Goal: Information Seeking & Learning: Learn about a topic

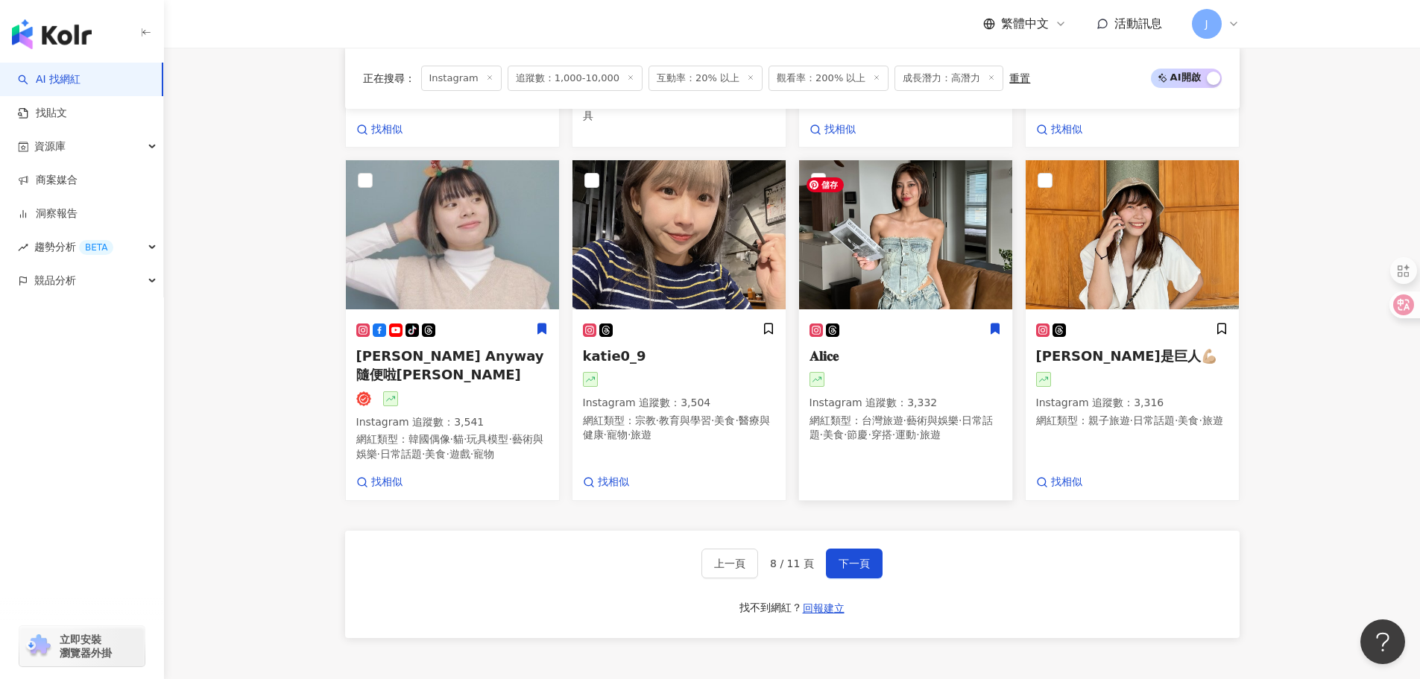
drag, startPoint x: 0, startPoint y: 0, endPoint x: 871, endPoint y: 281, distance: 914.8
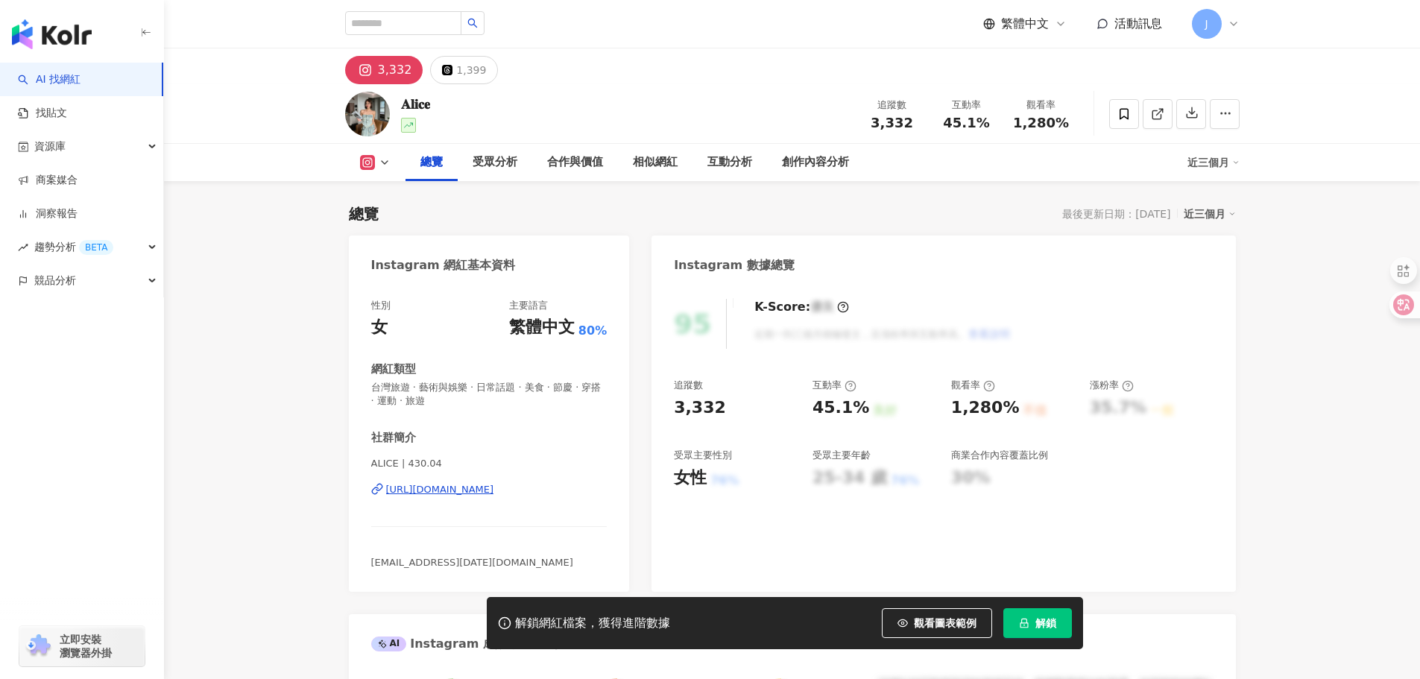
scroll to position [149, 0]
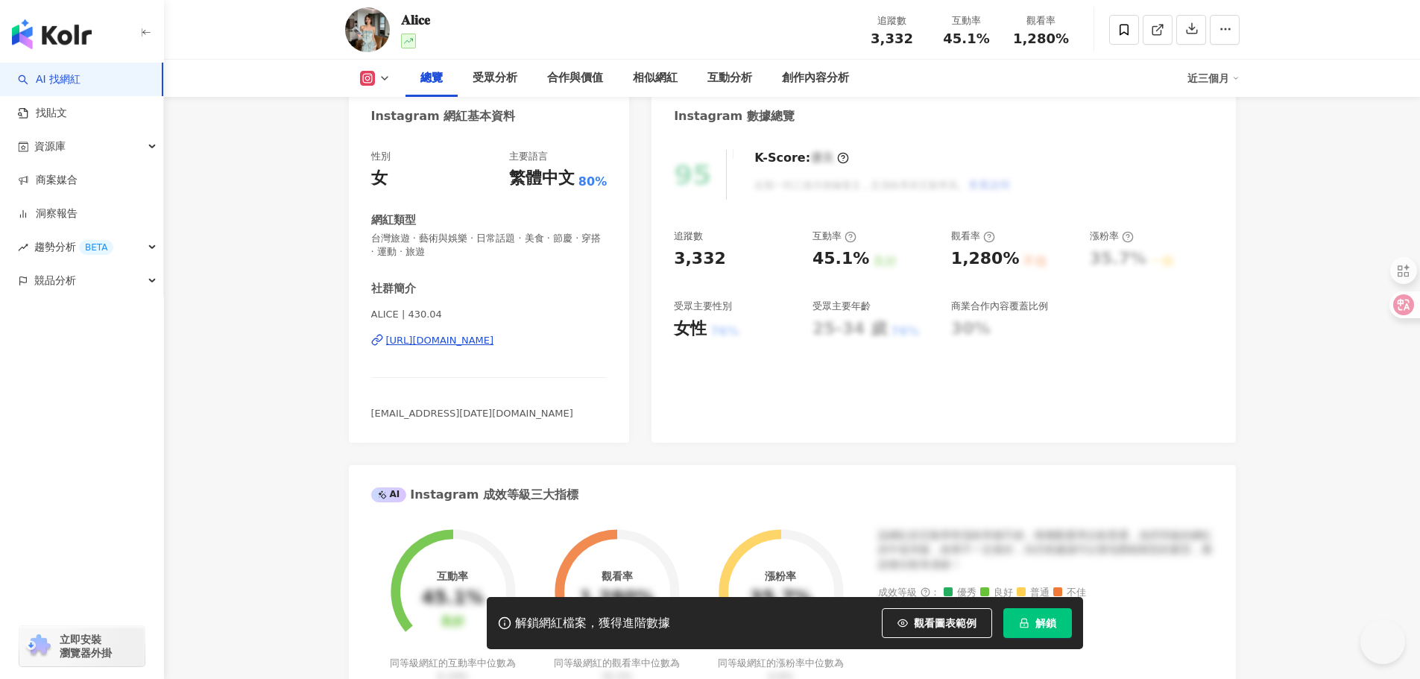
click at [494, 341] on div "https://www.instagram.com/430.04/" at bounding box center [440, 340] width 108 height 13
drag, startPoint x: 396, startPoint y: 337, endPoint x: 542, endPoint y: 297, distance: 151.3
click at [557, 350] on div "ALICE | 430.04 https://www.instagram.com/430.04/" at bounding box center [489, 351] width 236 height 87
copy div "https://www.instagram.com/430.04/"
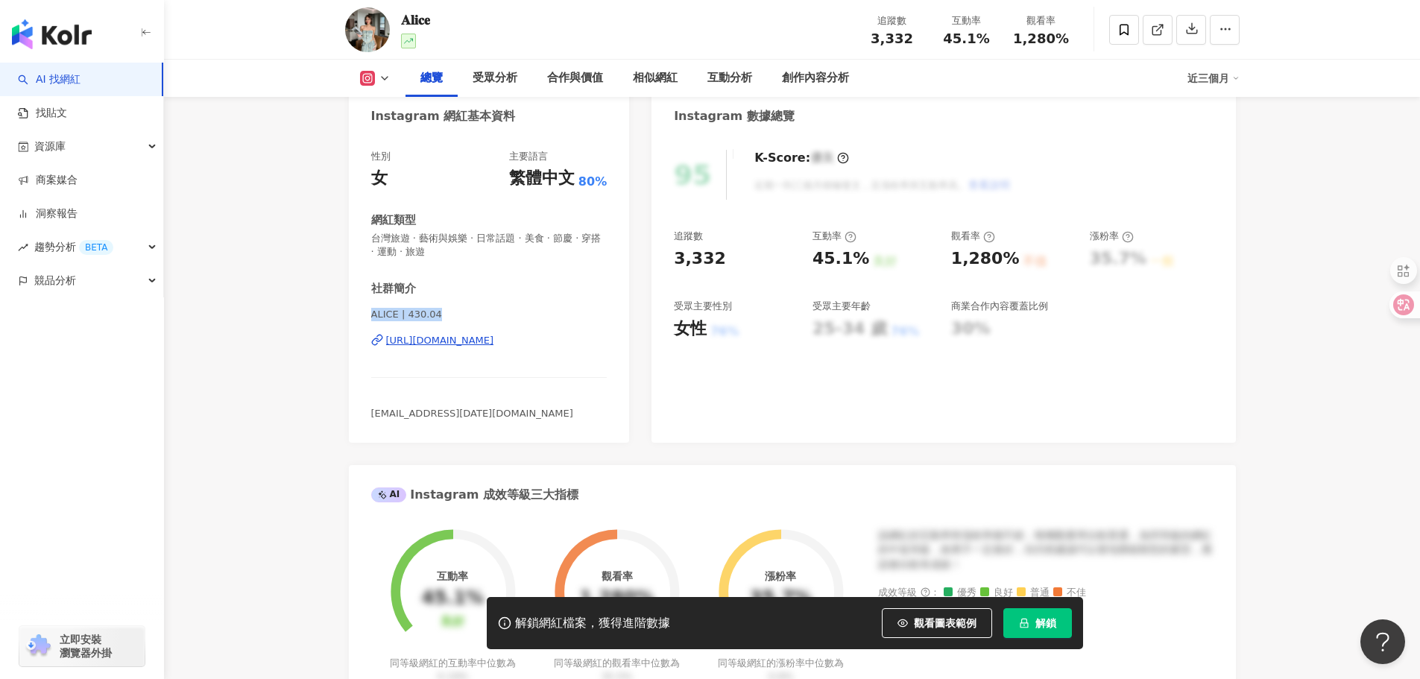
drag, startPoint x: 369, startPoint y: 314, endPoint x: 476, endPoint y: 323, distance: 107.0
click at [476, 323] on div "性別 女 主要語言 繁體中文 80% 網紅類型 台灣旅遊 · 藝術與娛樂 · 日常話題 · 美食 · 節慶 · 穿搭 · 運動 · 旅遊 社群簡介 ALICE…" at bounding box center [489, 289] width 281 height 308
copy span "ALICE | 430.04"
drag, startPoint x: 837, startPoint y: 264, endPoint x: 789, endPoint y: 262, distance: 48.5
click at [862, 265] on div "追蹤數 3,332 互動率 45.1% 良好 觀看率 1,280% 不佳 漲粉率 35.7% 一般 受眾主要性別 女性 76% 受眾主要年齡 25-34 歲 …" at bounding box center [943, 285] width 539 height 110
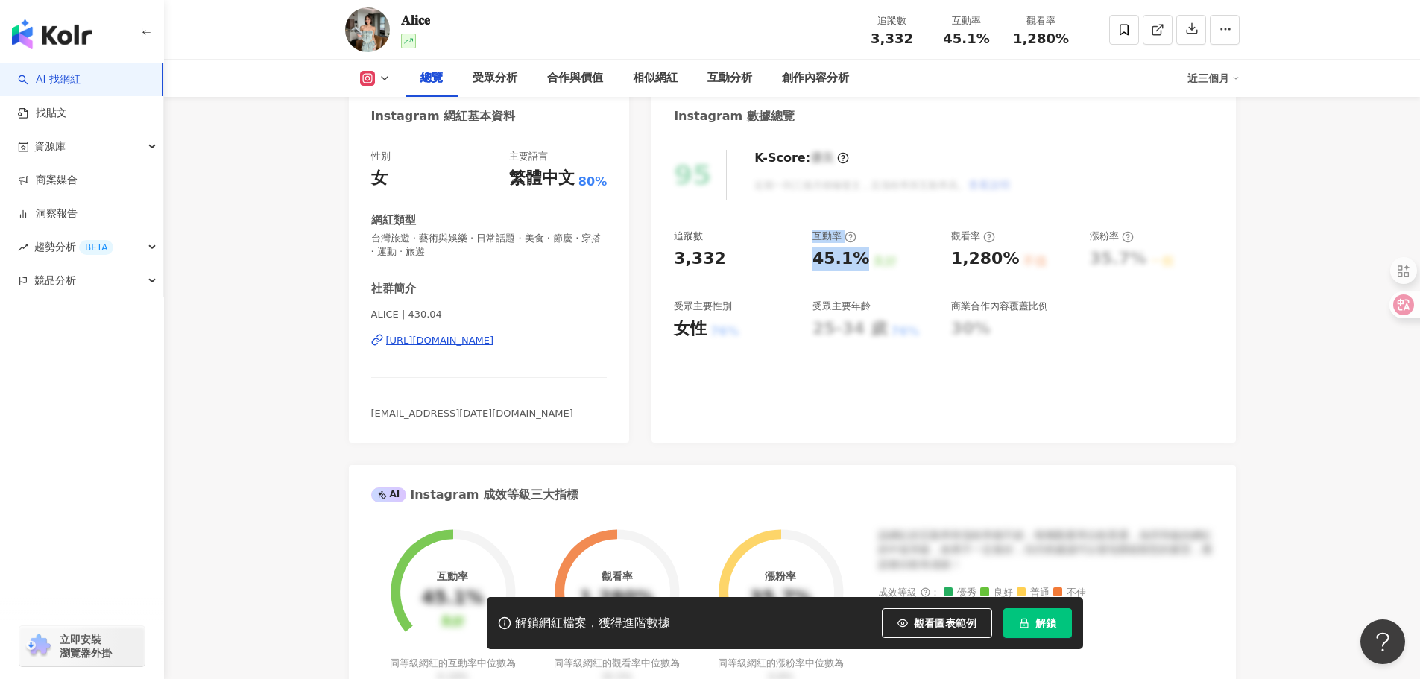
click at [789, 262] on div "3,332" at bounding box center [736, 258] width 124 height 23
drag, startPoint x: 807, startPoint y: 268, endPoint x: 862, endPoint y: 269, distance: 54.4
click at [862, 269] on div "追蹤數 3,332 互動率 45.1% 良好 觀看率 1,280% 不佳 漲粉率 35.7% 一般 受眾主要性別 女性 76% 受眾主要年齡 25-34 歲 …" at bounding box center [943, 285] width 539 height 110
copy div "45.1%"
drag, startPoint x: 964, startPoint y: 263, endPoint x: 798, endPoint y: 151, distance: 199.7
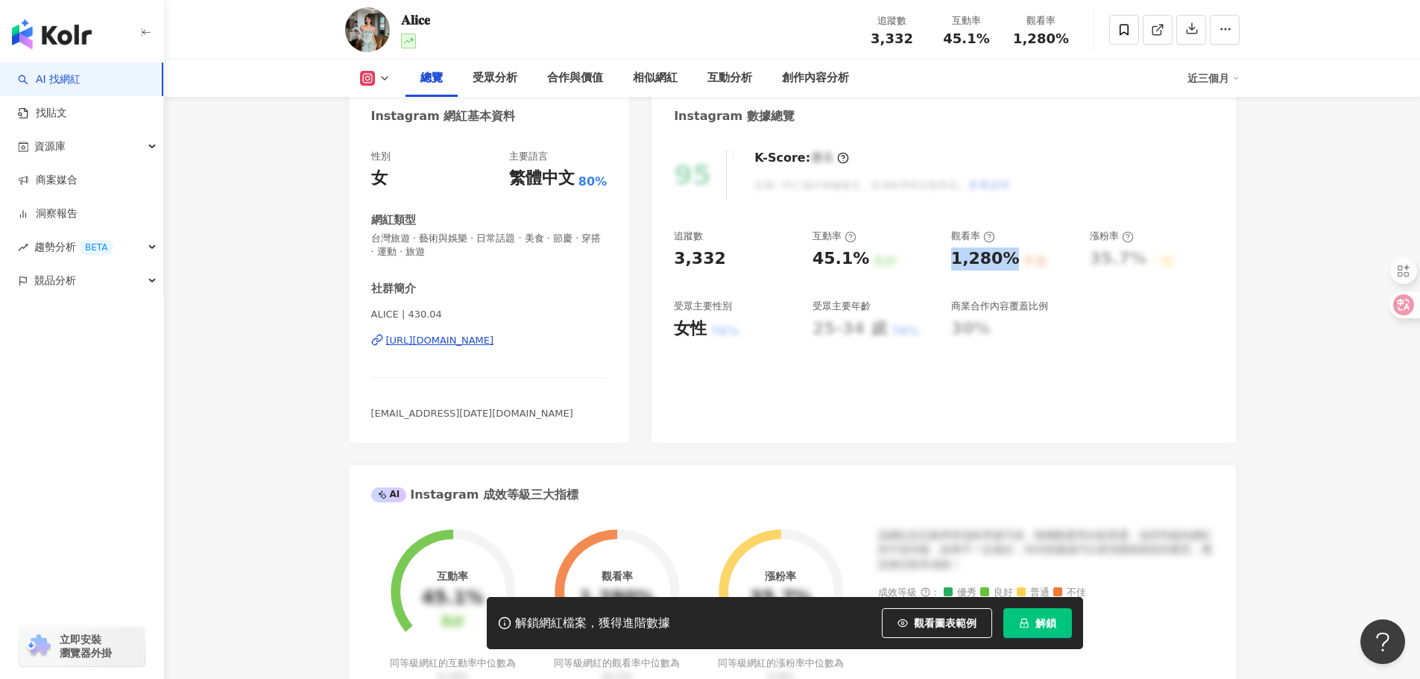
click at [1008, 268] on div "1,280%" at bounding box center [985, 258] width 69 height 23
copy div "1,280%"
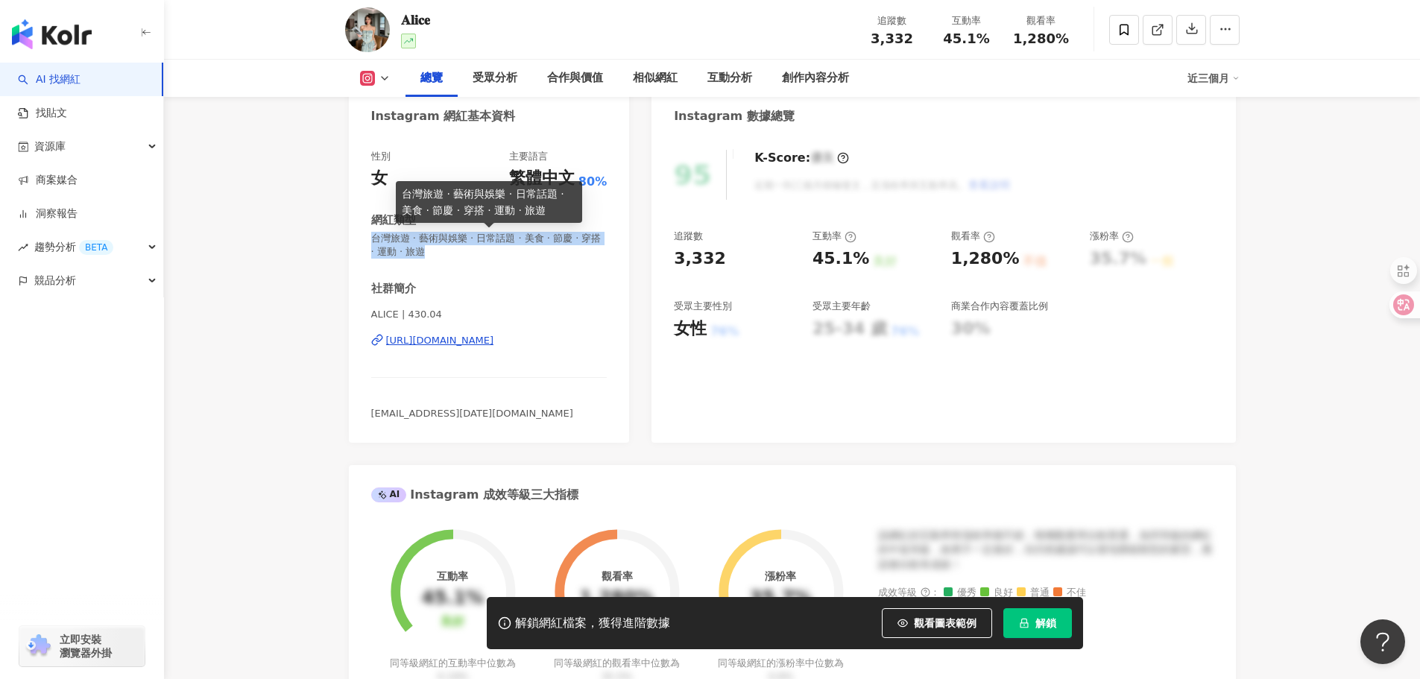
drag, startPoint x: 370, startPoint y: 240, endPoint x: 456, endPoint y: 257, distance: 87.4
click at [456, 257] on span "台灣旅遊 · 藝術與娛樂 · 日常話題 · 美食 · 節慶 · 穿搭 · 運動 · 旅遊" at bounding box center [489, 245] width 236 height 27
copy span "台灣旅遊 · 藝術與娛樂 · 日常話題 · 美食 · 節慶 · 穿搭 · 運動 · 旅遊"
